Goal: Transaction & Acquisition: Purchase product/service

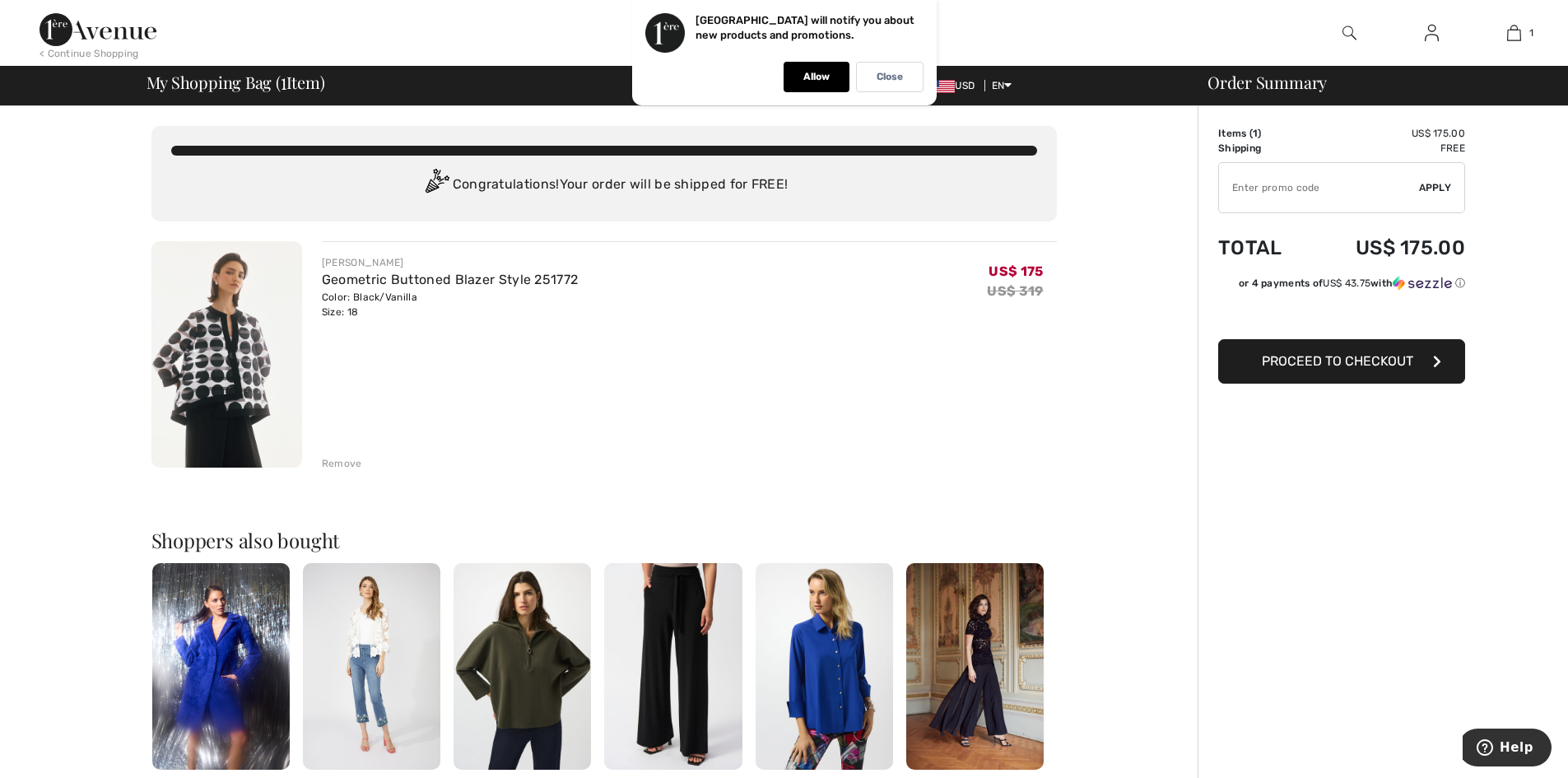
type input "NEW15"
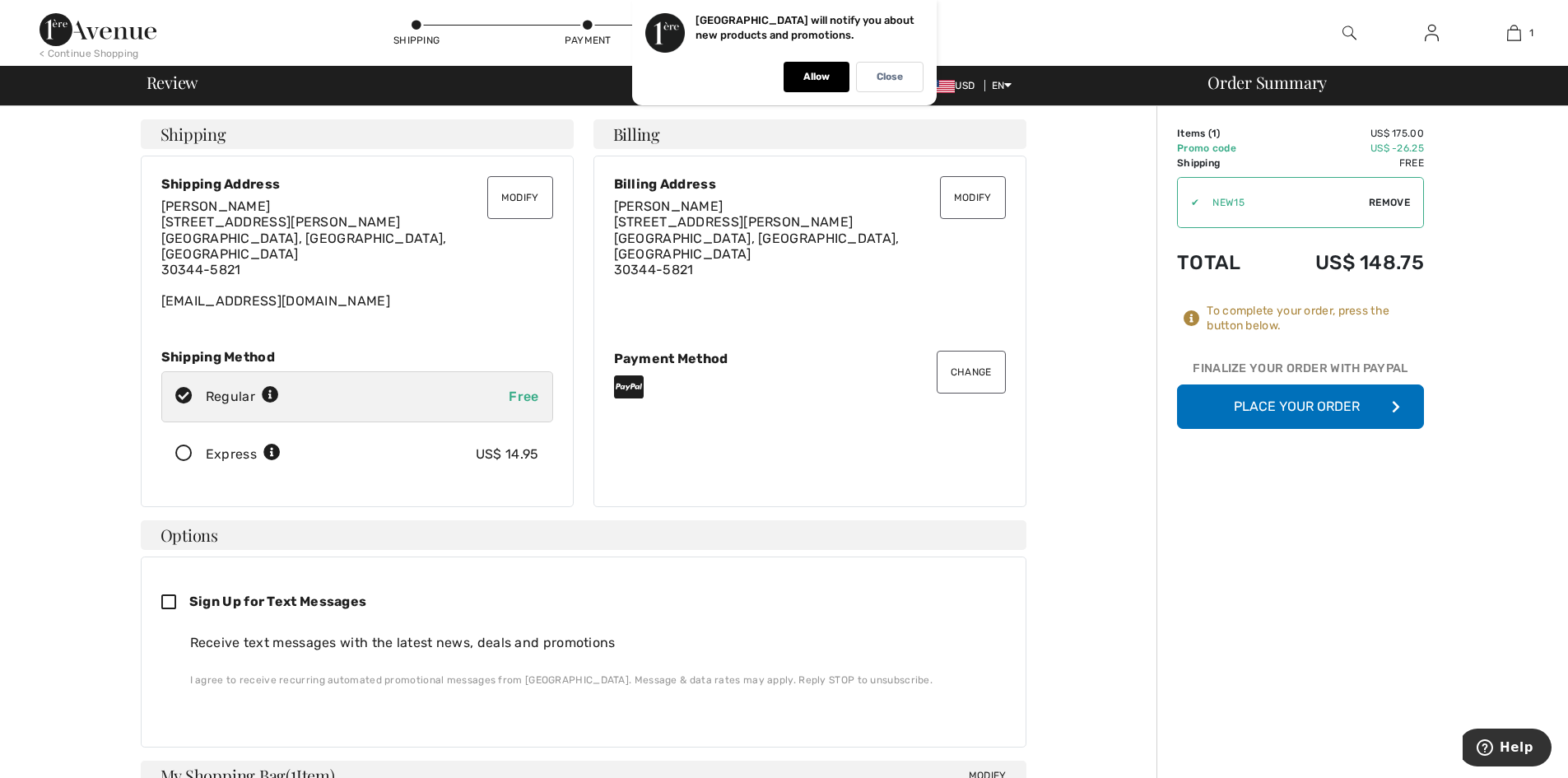
click at [1276, 405] on button "Place Your Order" at bounding box center [1300, 407] width 247 height 44
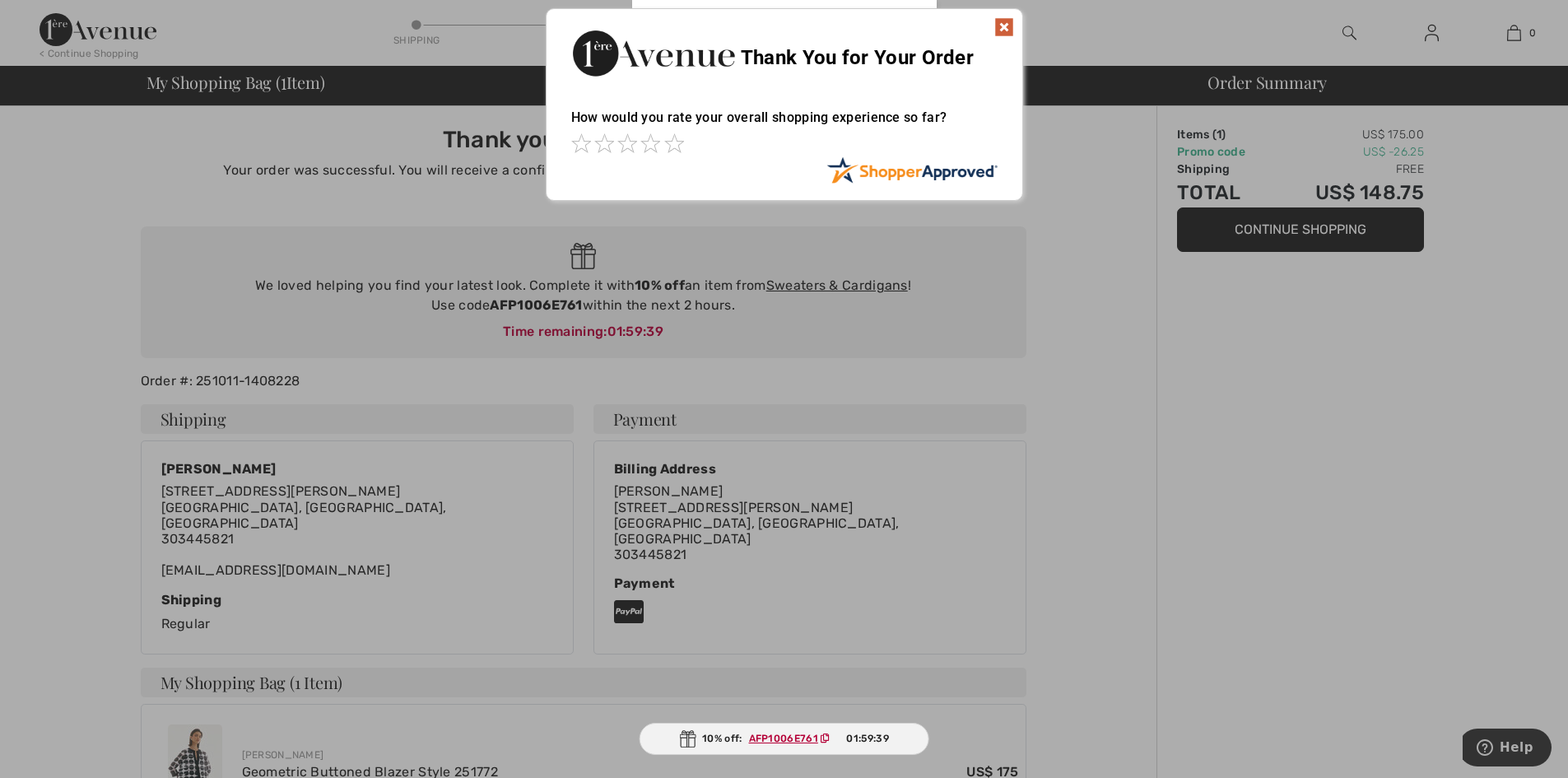
click at [1000, 25] on img at bounding box center [1004, 27] width 19 height 19
